Goal: Transaction & Acquisition: Purchase product/service

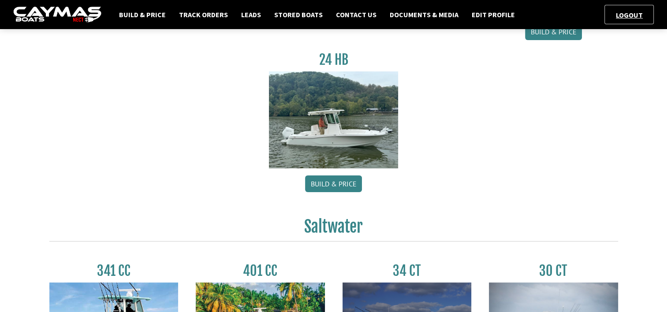
scroll to position [308, 0]
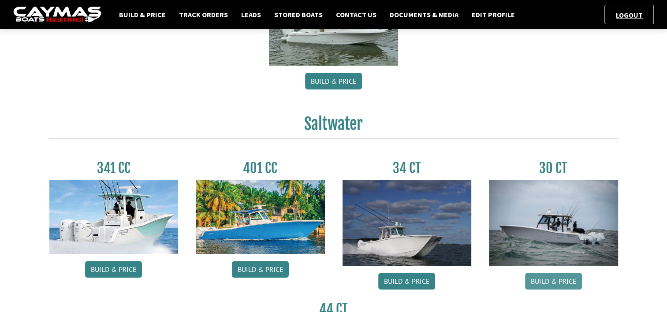
click at [554, 280] on link "Build & Price" at bounding box center [553, 281] width 57 height 17
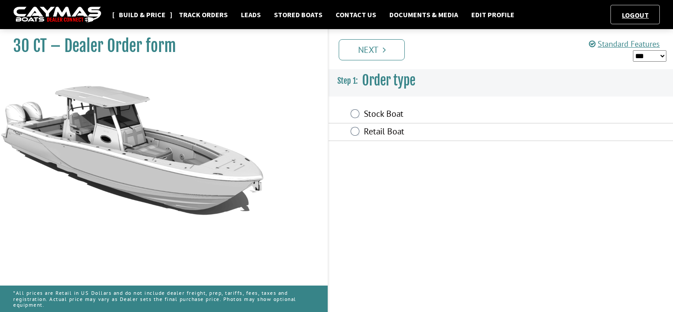
click at [145, 11] on link "Build & Price" at bounding box center [143, 14] width 56 height 11
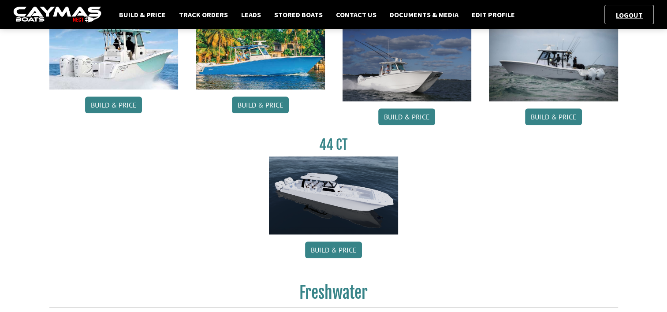
scroll to position [397, 0]
